Goal: Navigation & Orientation: Find specific page/section

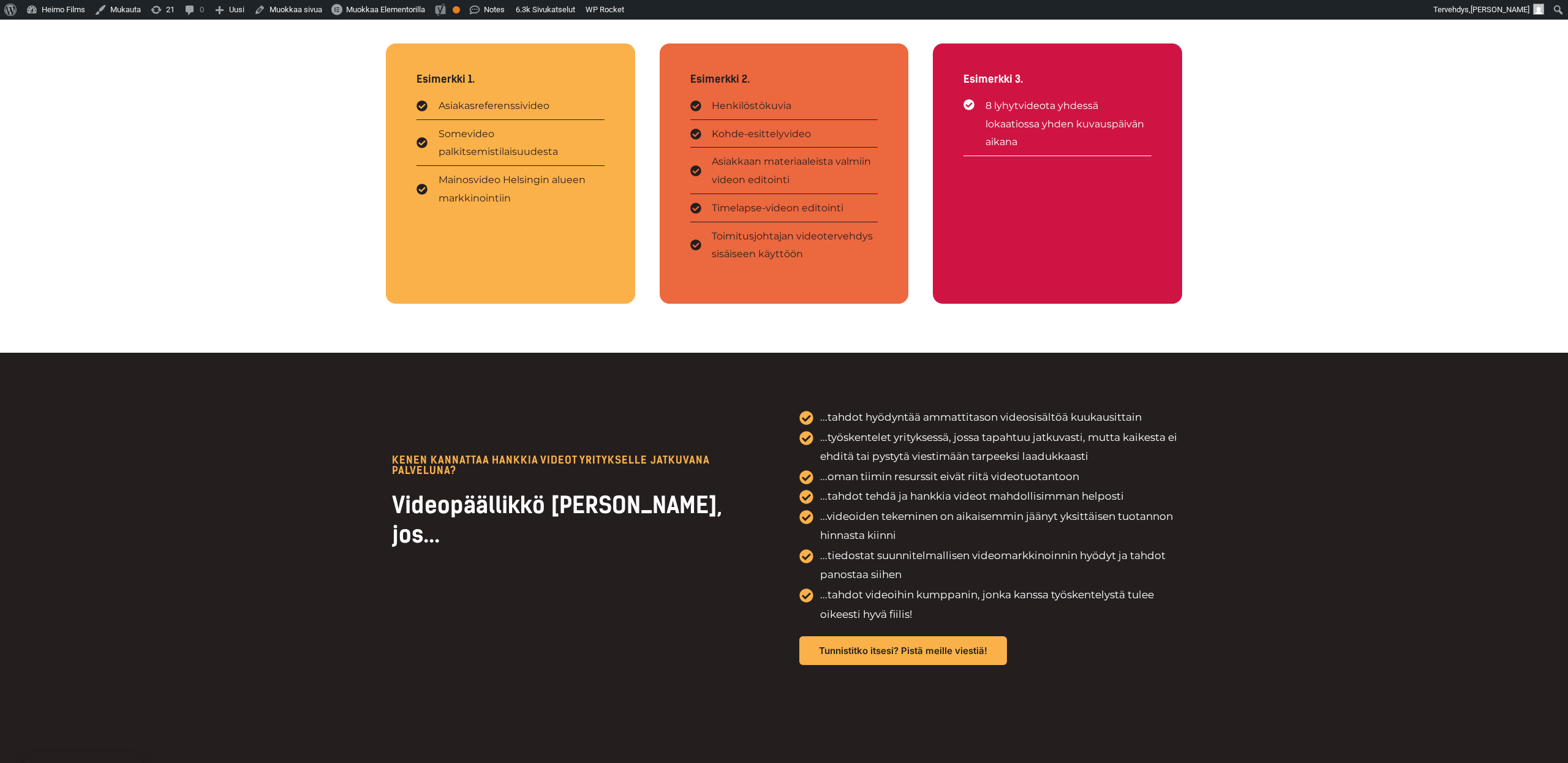
click at [336, 357] on div "KENEN KANNATtAA HANKKIA VIDEOT YRITYKSELLE JATKUVANA PALVELUNA? Videopäällikkö …" at bounding box center [784, 536] width 1568 height 368
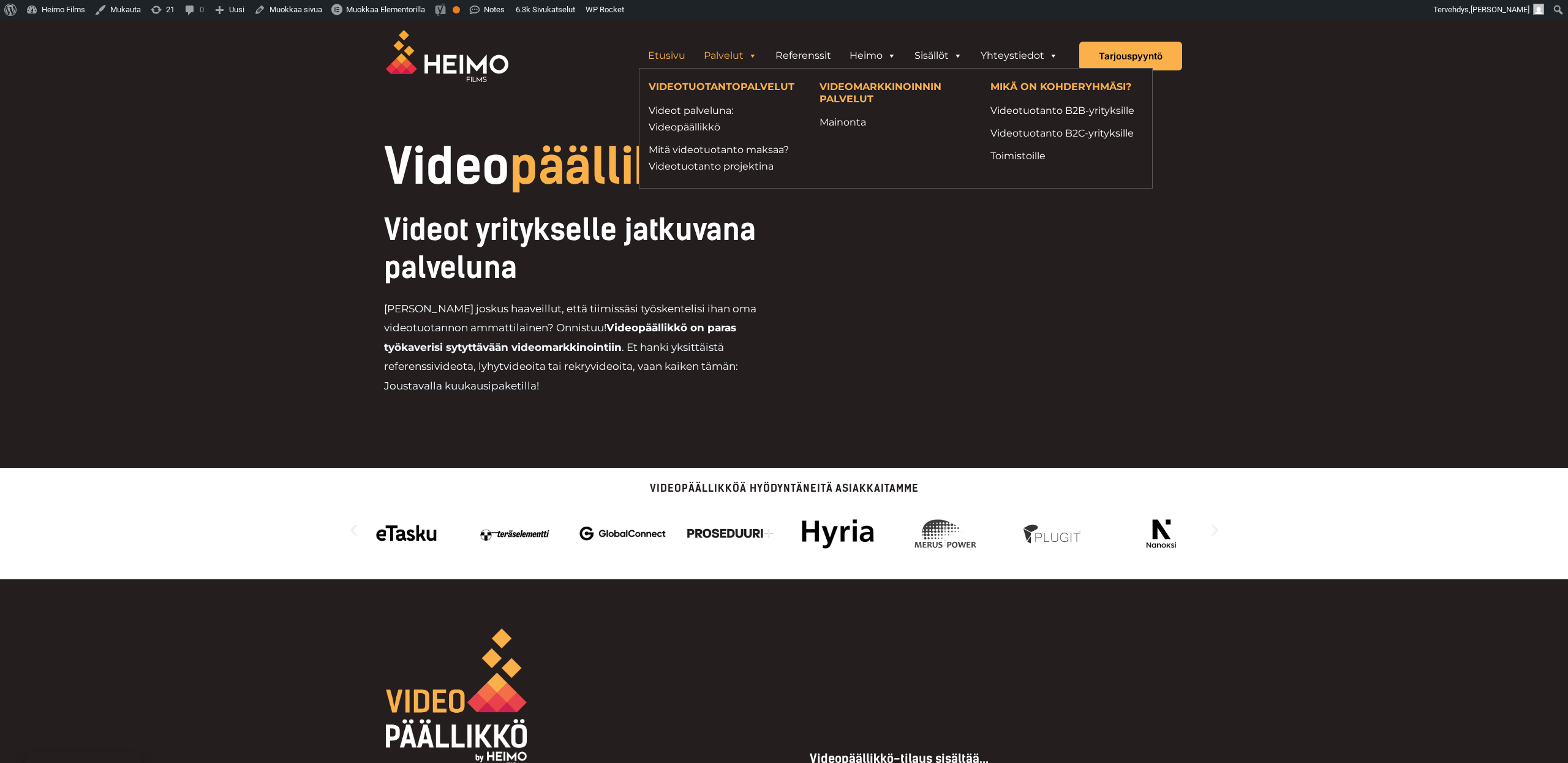
click at [659, 57] on link "Etusivu" at bounding box center [666, 56] width 56 height 24
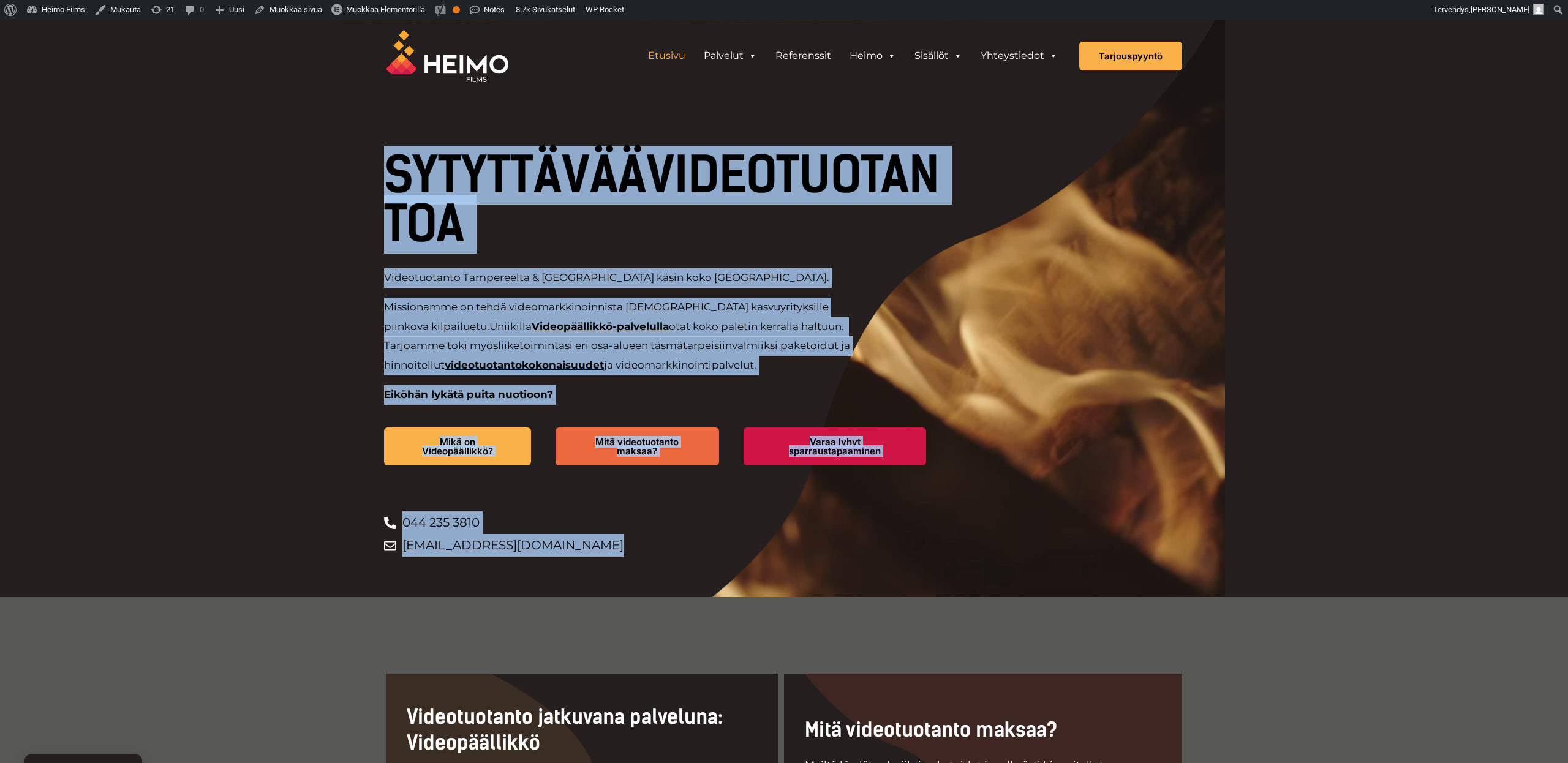
drag, startPoint x: 336, startPoint y: 169, endPoint x: 841, endPoint y: 661, distance: 705.0
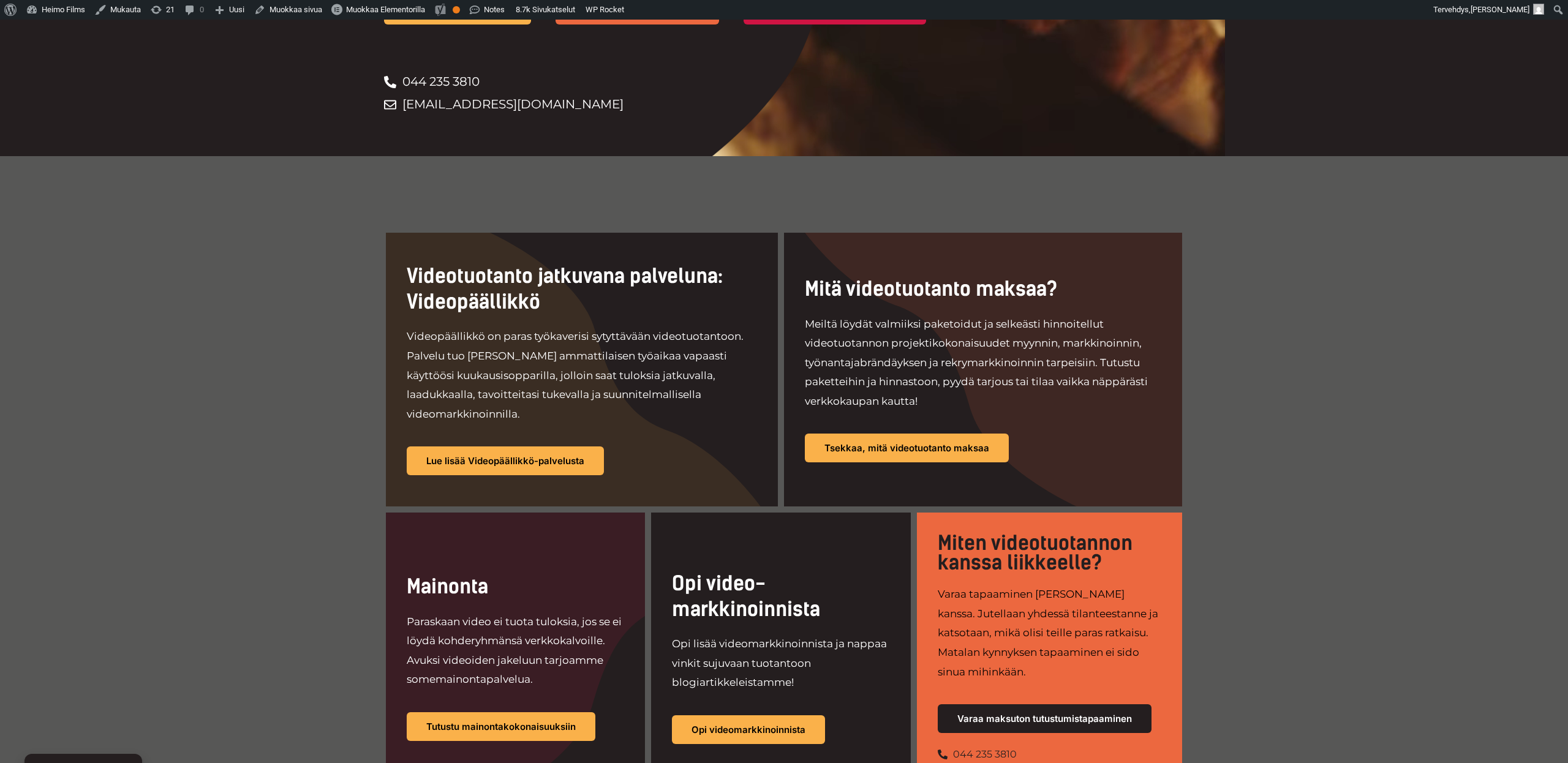
scroll to position [554, 0]
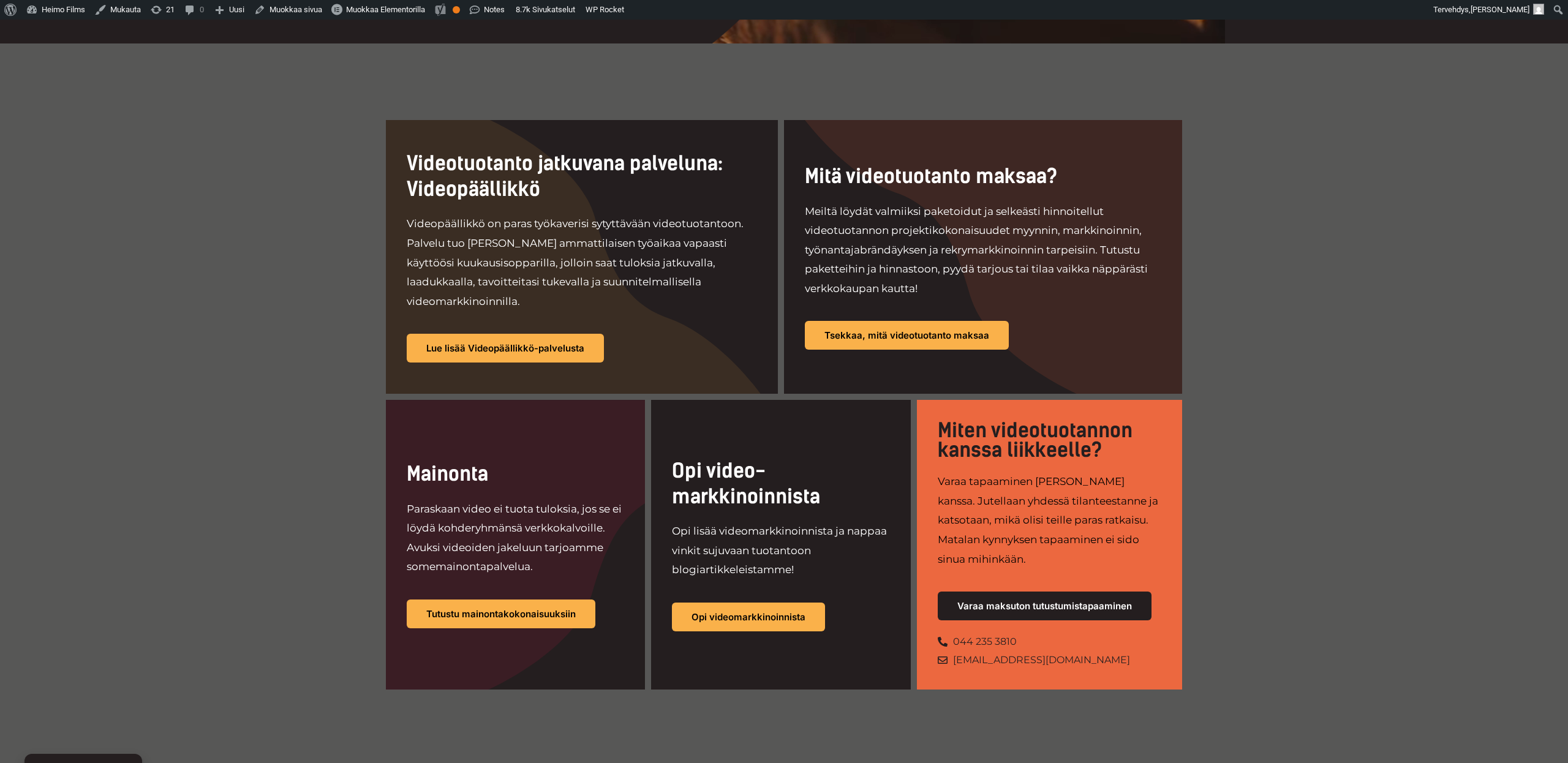
click at [295, 373] on div "Videotuotanto jatkuvana palveluna: Videopäällikkö Videopäällikkö on paras työka…" at bounding box center [784, 405] width 1568 height 723
